Goal: Communication & Community: Answer question/provide support

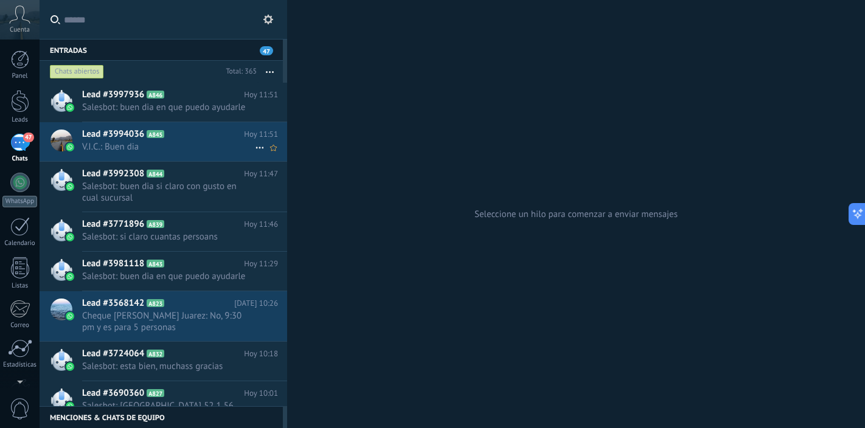
click at [188, 144] on span "V.I.C.: Buen dia" at bounding box center [168, 147] width 173 height 12
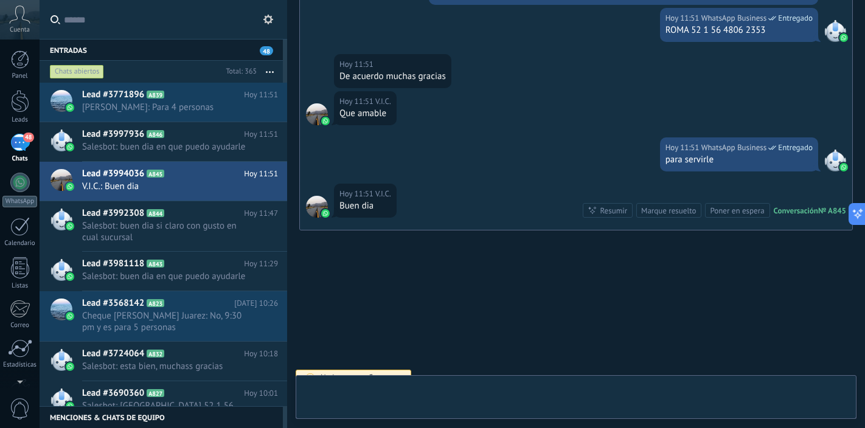
scroll to position [447, 0]
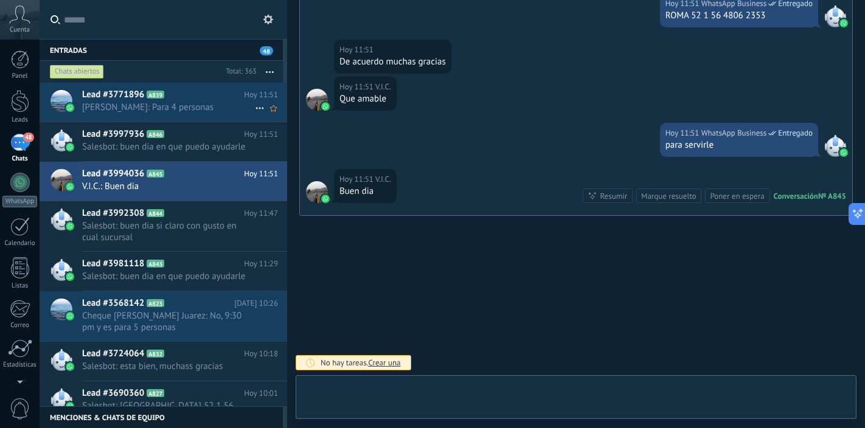
click at [190, 100] on h2 "Lead #3771896 A839" at bounding box center [163, 95] width 162 height 12
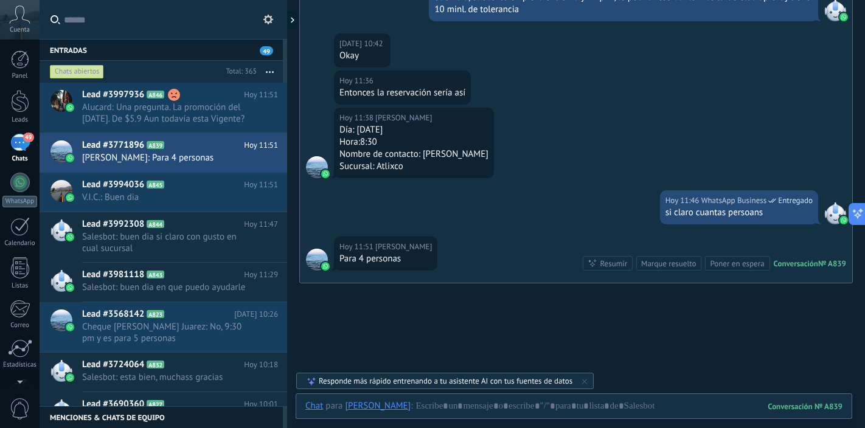
scroll to position [484, 0]
click at [198, 109] on span "Alucard: Una pregunta. La promoción del [DATE]. De $5.9 Aun todavía esta Vigent…" at bounding box center [168, 113] width 173 height 23
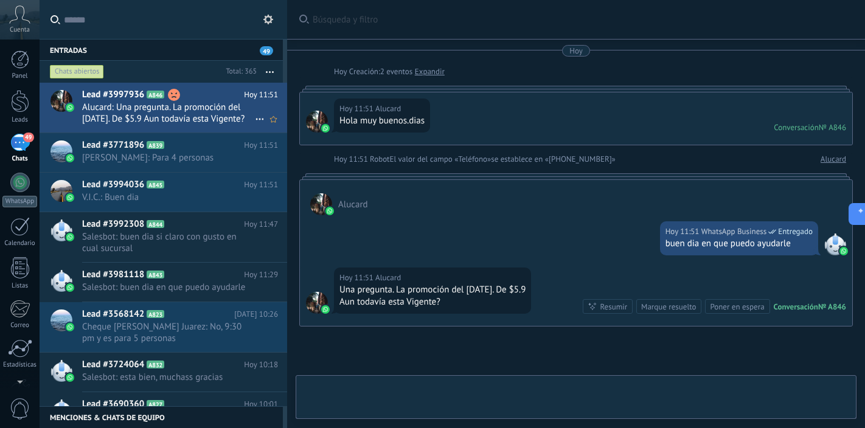
scroll to position [111, 0]
